Goal: Information Seeking & Learning: Learn about a topic

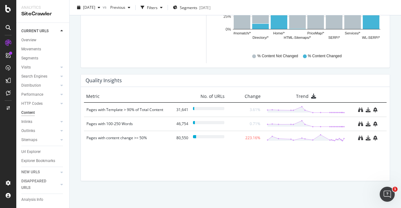
scroll to position [8, 0]
drag, startPoint x: 24, startPoint y: 114, endPoint x: 134, endPoint y: 134, distance: 111.0
click at [24, 117] on div "Inlinks" at bounding box center [26, 120] width 11 height 7
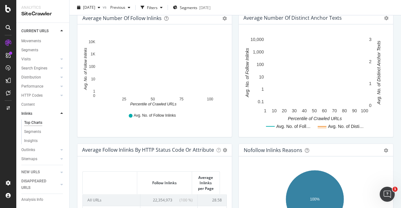
scroll to position [294, 0]
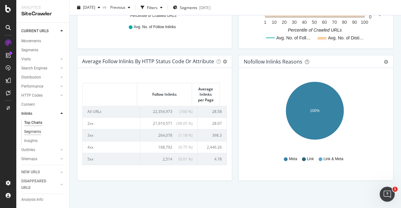
click at [32, 132] on div "Segments" at bounding box center [32, 132] width 17 height 7
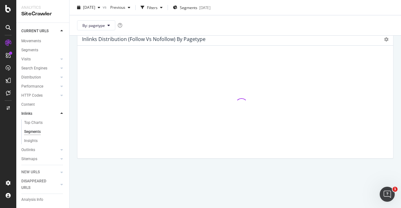
scroll to position [26, 0]
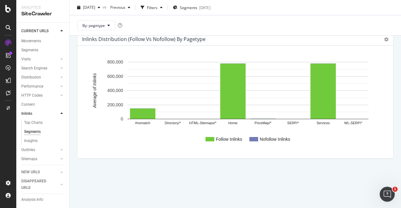
click at [60, 113] on icon at bounding box center [61, 114] width 3 height 4
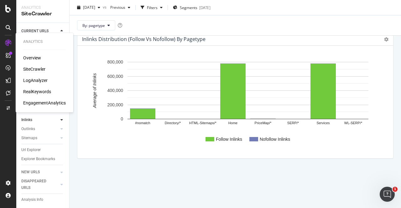
click at [38, 93] on div "RealKeywords" at bounding box center [37, 92] width 28 height 6
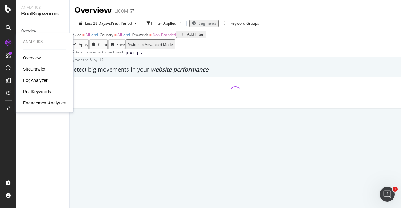
click at [30, 56] on div "Overview" at bounding box center [32, 58] width 18 height 6
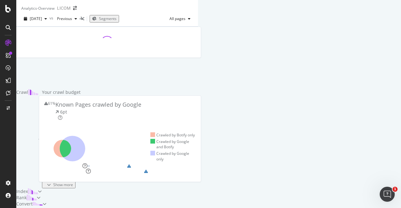
scroll to position [81, 0]
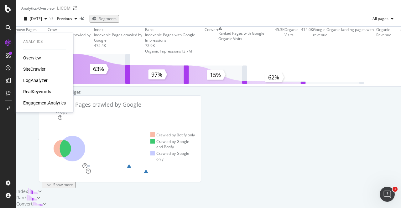
click at [34, 93] on div "RealKeywords" at bounding box center [37, 92] width 28 height 6
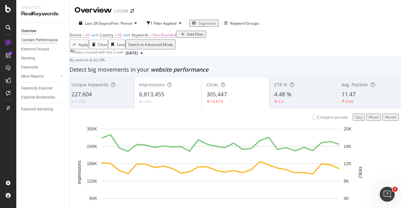
click at [33, 39] on div "Content Performance" at bounding box center [39, 40] width 36 height 7
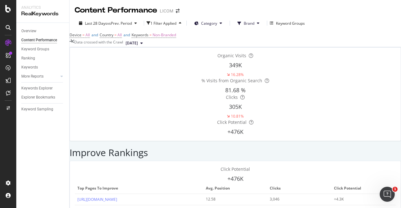
scroll to position [841, 0]
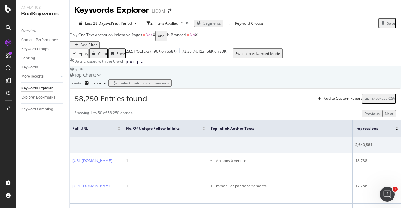
click at [213, 22] on span "Segments" at bounding box center [212, 23] width 18 height 5
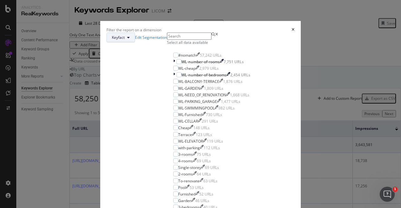
click at [125, 40] on span "Keyfact" at bounding box center [118, 37] width 13 height 5
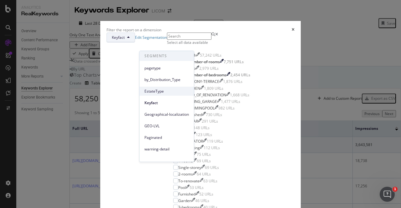
click at [157, 87] on div "EstateType" at bounding box center [166, 91] width 54 height 9
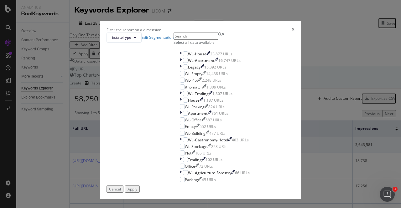
click at [173, 45] on div "Select all data available" at bounding box center [214, 42] width 82 height 5
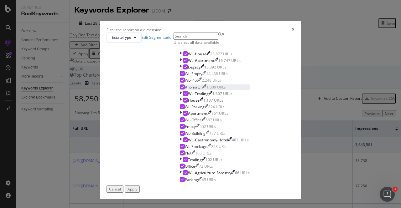
click at [181, 89] on icon "modal" at bounding box center [182, 86] width 3 height 3
click at [184, 69] on icon "modal" at bounding box center [185, 66] width 3 height 3
click at [183, 103] on div "modal" at bounding box center [185, 100] width 5 height 5
click at [181, 128] on icon "modal" at bounding box center [182, 126] width 3 height 3
click at [184, 115] on icon "modal" at bounding box center [185, 113] width 3 height 3
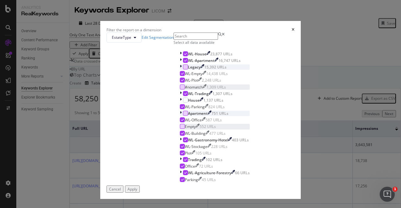
scroll to position [35, 0]
click at [181, 155] on icon "modal" at bounding box center [182, 152] width 3 height 3
click at [184, 161] on icon "modal" at bounding box center [185, 159] width 3 height 3
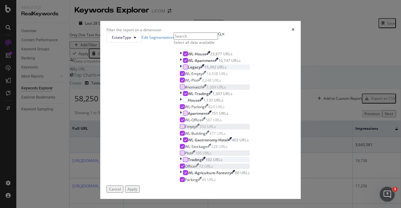
click at [181, 168] on icon "modal" at bounding box center [182, 166] width 3 height 3
click at [181, 178] on icon "modal" at bounding box center [182, 179] width 3 height 3
click at [137, 189] on div "Apply" at bounding box center [132, 188] width 10 height 5
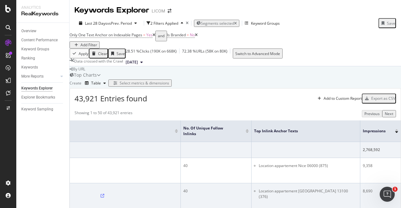
scroll to position [3, 0]
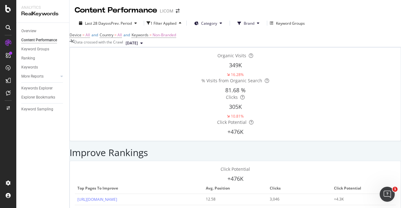
scroll to position [815, 0]
drag, startPoint x: 100, startPoint y: 113, endPoint x: 138, endPoint y: 132, distance: 43.0
click at [210, 21] on span "Category" at bounding box center [209, 23] width 16 height 5
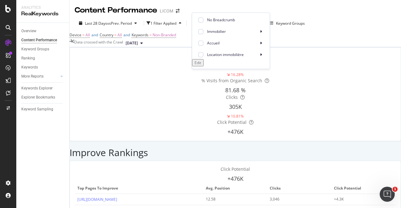
click at [210, 21] on span "Category" at bounding box center [209, 23] width 16 height 5
click at [212, 20] on button "Category" at bounding box center [208, 23] width 38 height 10
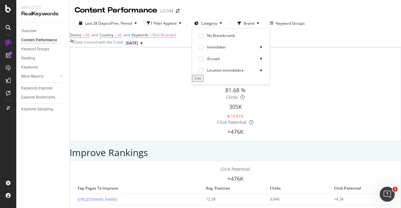
click at [201, 81] on div "Edit" at bounding box center [197, 78] width 7 height 5
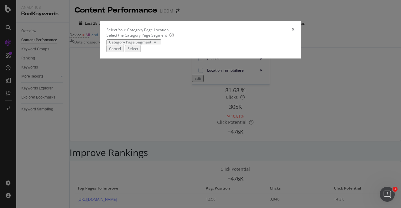
click at [294, 32] on icon "times" at bounding box center [292, 30] width 3 height 4
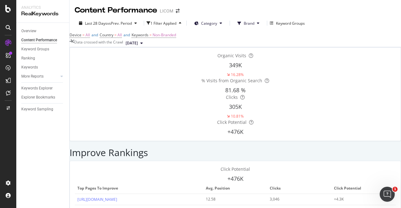
click at [248, 22] on button "Brand" at bounding box center [248, 23] width 32 height 10
click at [264, 15] on div "Content Performance LICOM" at bounding box center [234, 8] width 331 height 16
click at [159, 23] on div "1 Filter Applied" at bounding box center [163, 23] width 26 height 5
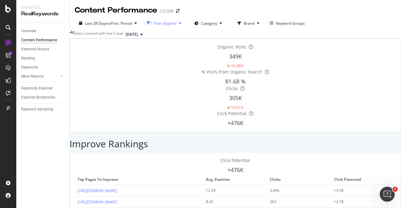
click at [159, 23] on div "1 Filter Applied" at bounding box center [163, 23] width 26 height 5
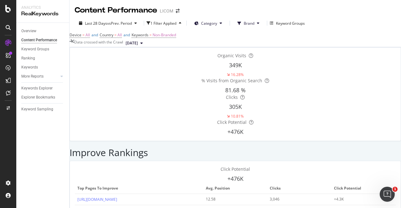
click at [208, 39] on div "Device = All and Country = All and Keywords = Non-Branded" at bounding box center [234, 35] width 331 height 9
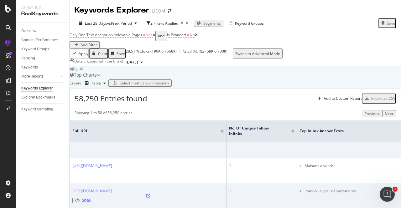
scroll to position [32, 0]
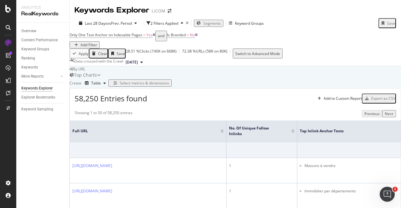
click at [215, 21] on span "Segments" at bounding box center [212, 23] width 18 height 5
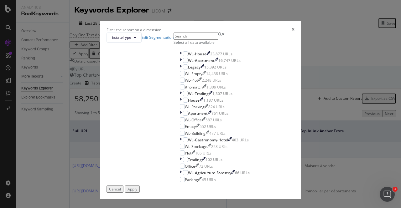
click at [173, 45] on div "Select all data available" at bounding box center [214, 42] width 82 height 5
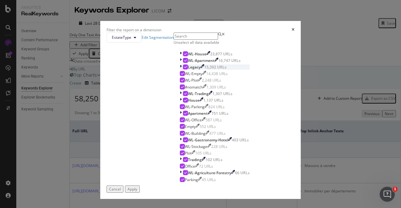
click at [183, 69] on div "modal" at bounding box center [185, 66] width 5 height 5
click at [181, 89] on icon "modal" at bounding box center [182, 86] width 3 height 3
click at [184, 102] on icon "modal" at bounding box center [185, 100] width 3 height 3
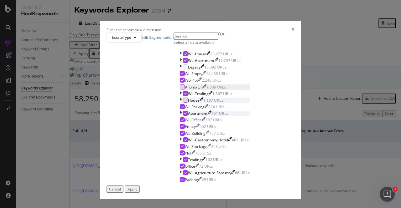
click at [184, 115] on icon "modal" at bounding box center [185, 113] width 3 height 3
click at [181, 128] on icon "modal" at bounding box center [182, 126] width 3 height 3
click at [181, 155] on icon "modal" at bounding box center [182, 152] width 3 height 3
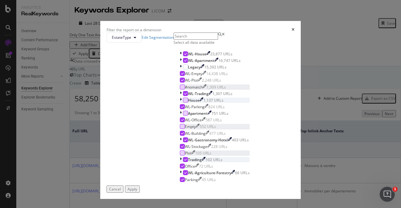
click at [184, 161] on icon "modal" at bounding box center [185, 159] width 3 height 3
click at [181, 168] on icon "modal" at bounding box center [182, 166] width 3 height 3
click at [181, 178] on icon "modal" at bounding box center [182, 179] width 3 height 3
click at [137, 190] on div "Apply" at bounding box center [132, 188] width 10 height 5
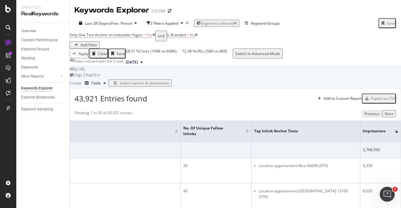
scroll to position [56, 0]
click at [169, 80] on div "Select metrics & dimensions" at bounding box center [144, 82] width 49 height 5
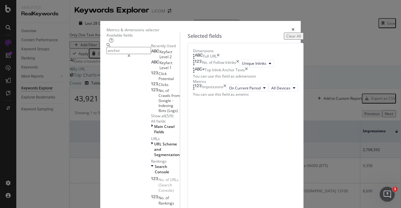
scroll to position [0, 0]
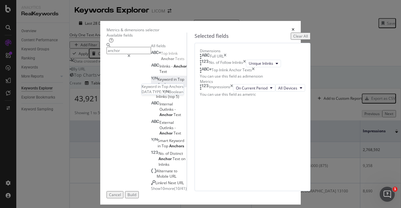
type input "anchor"
click at [173, 82] on span "in" at bounding box center [175, 79] width 4 height 5
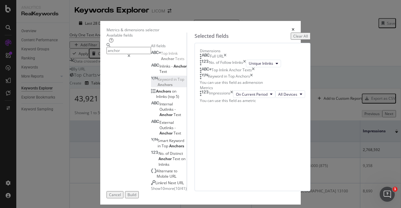
click at [136, 192] on div "Build" at bounding box center [131, 194] width 9 height 5
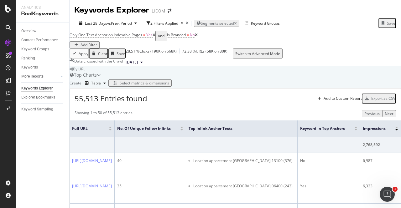
scroll to position [3, 0]
click at [169, 86] on div "Select metrics & dimensions" at bounding box center [144, 82] width 49 height 5
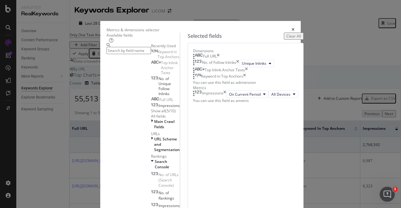
click at [246, 80] on icon "times" at bounding box center [244, 77] width 3 height 6
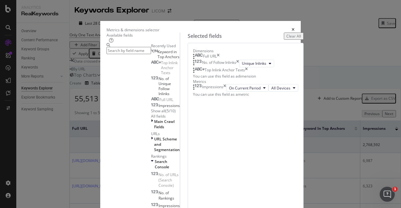
click at [112, 54] on input "modal" at bounding box center [128, 50] width 44 height 7
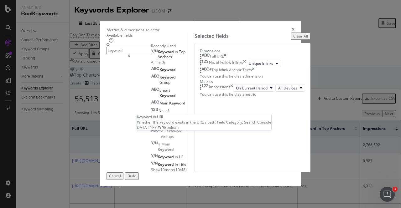
scroll to position [24, 0]
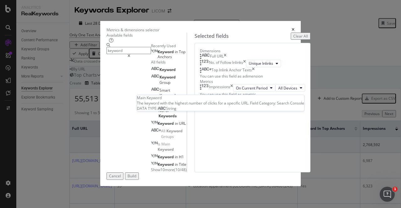
type input "keyword"
click at [169, 106] on span "Keyword" at bounding box center [177, 102] width 16 height 5
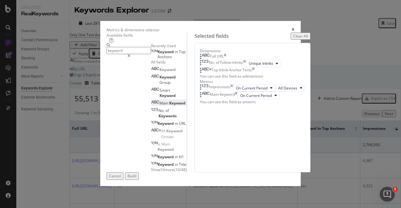
click at [136, 179] on div "Build" at bounding box center [131, 175] width 9 height 5
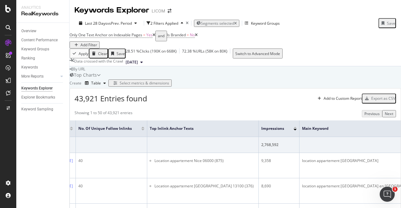
scroll to position [1, 0]
click at [169, 86] on div "Select metrics & dimensions" at bounding box center [144, 82] width 49 height 5
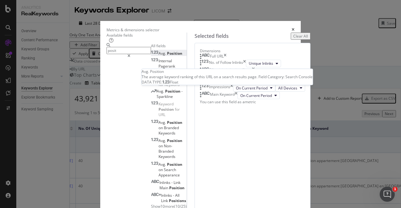
type input "posit"
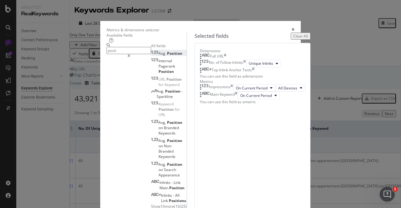
click at [151, 56] on div "Avg. Position" at bounding box center [166, 53] width 31 height 5
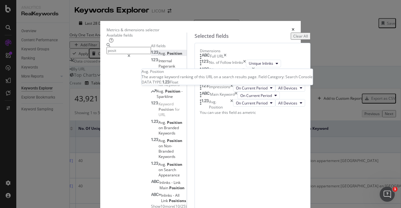
scroll to position [32, 0]
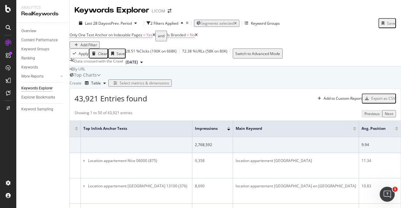
scroll to position [45, 0]
click at [169, 80] on div "Select metrics & dimensions" at bounding box center [144, 82] width 49 height 5
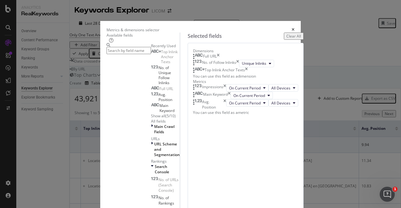
click at [106, 54] on input "modal" at bounding box center [128, 50] width 44 height 7
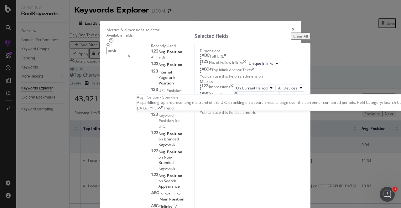
scroll to position [24, 0]
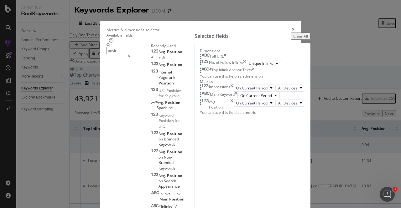
type input "posit"
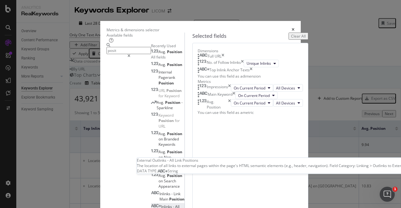
scroll to position [42, 0]
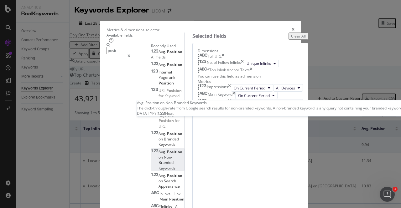
click at [158, 155] on span "Non-Branded" at bounding box center [165, 160] width 15 height 11
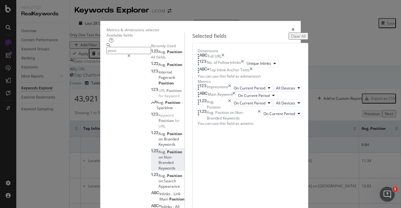
click at [231, 110] on div "Avg. Position" at bounding box center [213, 104] width 33 height 11
click at [231, 110] on icon "times" at bounding box center [229, 104] width 3 height 11
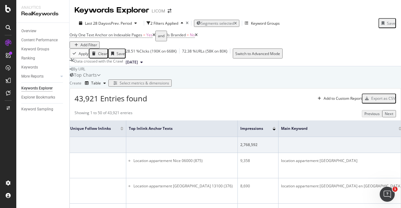
scroll to position [0, 56]
click at [97, 42] on div "Add Filter" at bounding box center [88, 44] width 17 height 5
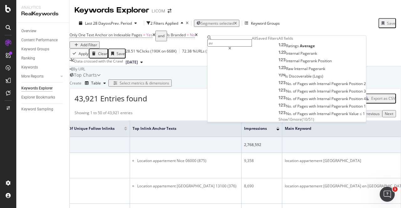
type input "a"
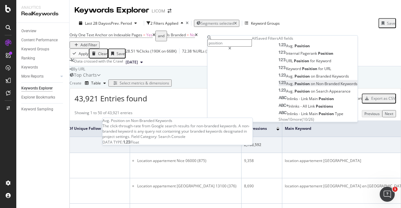
type input "position"
click at [316, 86] on span "Non-Branded" at bounding box center [328, 83] width 24 height 5
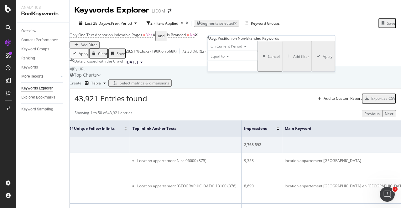
click at [222, 59] on span "Equal to" at bounding box center [217, 56] width 14 height 5
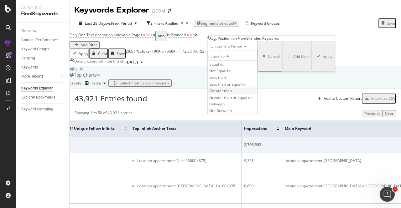
click at [228, 93] on span "Greater than" at bounding box center [220, 90] width 23 height 5
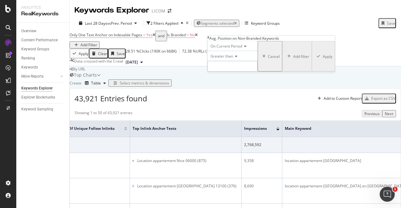
click at [222, 72] on input "number" at bounding box center [232, 66] width 50 height 11
type input "10"
click at [322, 59] on div "Apply" at bounding box center [327, 56] width 10 height 5
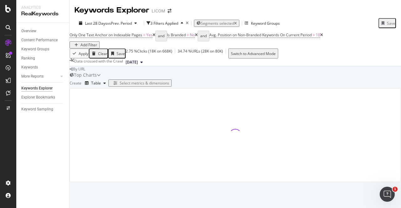
click at [276, 129] on div at bounding box center [235, 135] width 330 height 93
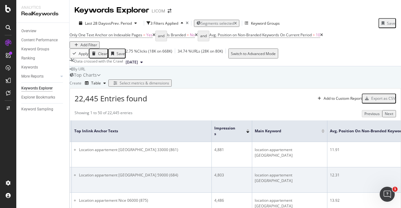
scroll to position [0, 227]
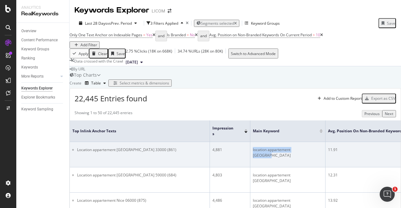
drag, startPoint x: 320, startPoint y: 117, endPoint x: 259, endPoint y: 114, distance: 61.7
click at [259, 142] on td "location appartement [GEOGRAPHIC_DATA]" at bounding box center [287, 154] width 75 height 25
copy div "location appartement [GEOGRAPHIC_DATA]"
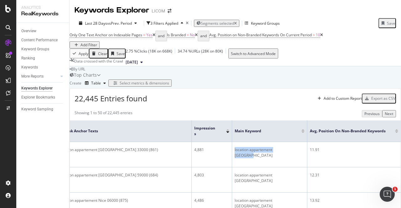
scroll to position [0, 260]
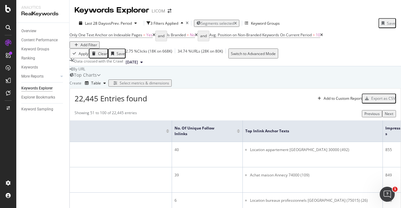
scroll to position [0, 0]
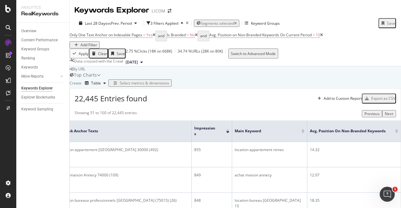
scroll to position [0, 267]
click at [323, 33] on icon at bounding box center [321, 35] width 3 height 4
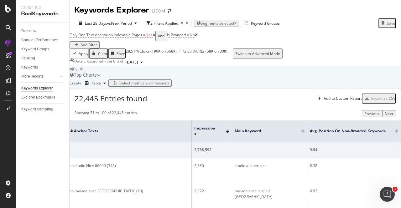
scroll to position [1157, 0]
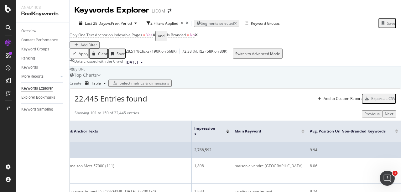
scroll to position [0, 0]
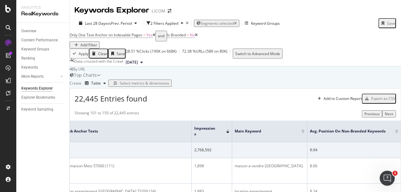
click at [169, 86] on div "Select metrics & dimensions" at bounding box center [140, 82] width 58 height 5
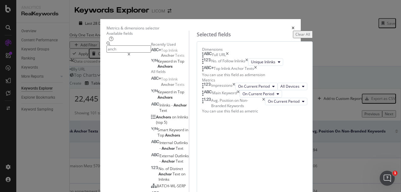
scroll to position [17, 0]
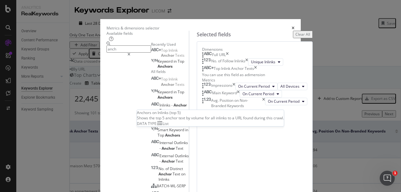
type input "anch"
click at [156, 120] on span "Anchors" at bounding box center [164, 116] width 16 height 5
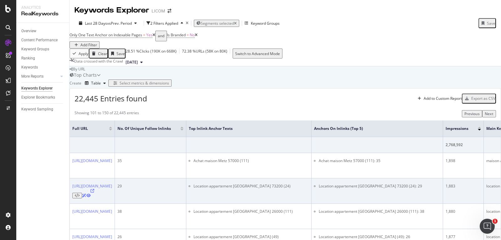
scroll to position [1130, 0]
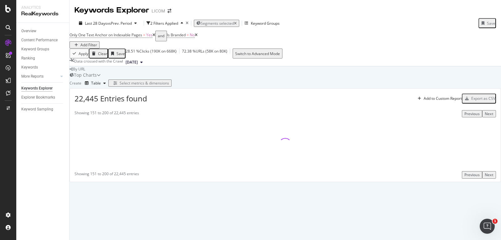
scroll to position [0, 0]
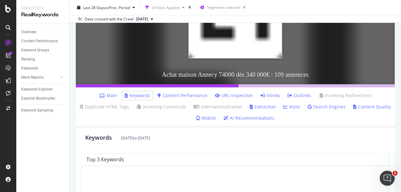
scroll to position [145, 0]
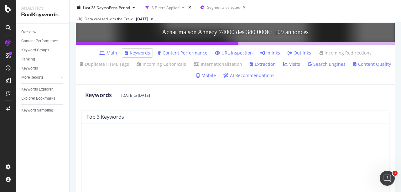
click at [268, 55] on link "Inlinks" at bounding box center [270, 53] width 20 height 6
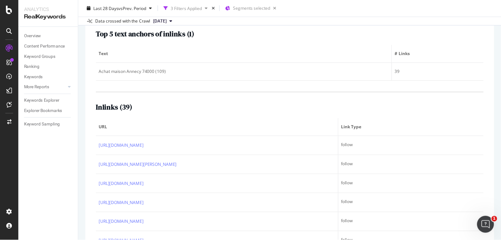
scroll to position [201, 0]
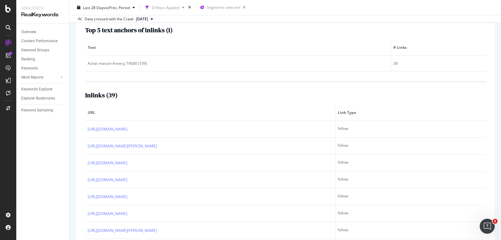
drag, startPoint x: 334, startPoint y: 1, endPoint x: 77, endPoint y: 94, distance: 273.1
click at [77, 94] on div "Top 5 text anchors of inlinks ( 1 ) Text # Links Achat maison Annecy 74000 (109…" at bounding box center [285, 143] width 419 height 253
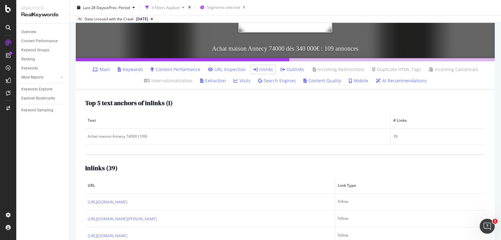
scroll to position [0, 0]
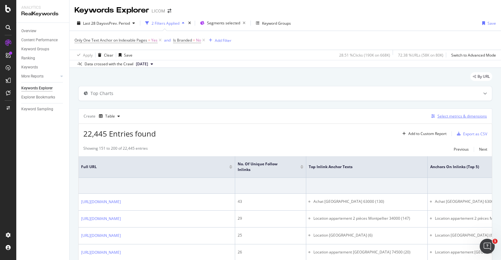
click at [447, 118] on div "Select metrics & dimensions" at bounding box center [461, 116] width 49 height 5
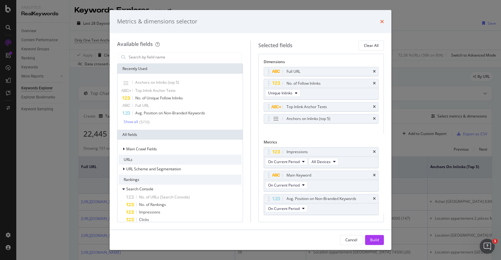
click at [383, 23] on icon "times" at bounding box center [382, 21] width 4 height 5
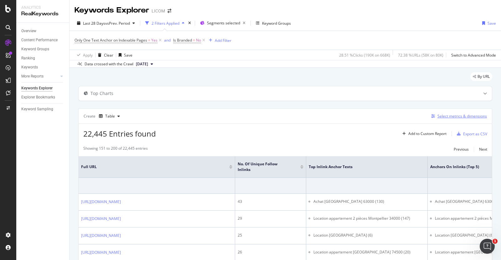
click at [438, 118] on div "Select metrics & dimensions" at bounding box center [461, 116] width 49 height 5
